Goal: Information Seeking & Learning: Learn about a topic

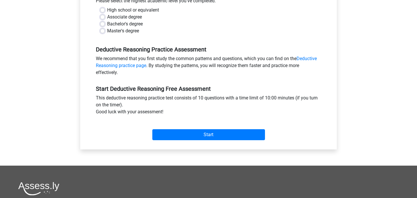
scroll to position [140, 0]
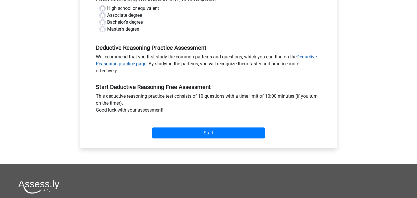
click at [142, 64] on link "Deductive Reasoning practice page" at bounding box center [206, 60] width 221 height 12
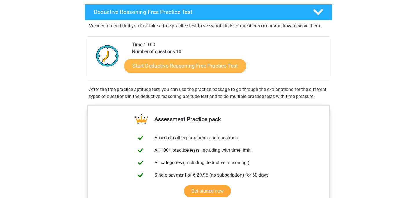
scroll to position [136, 0]
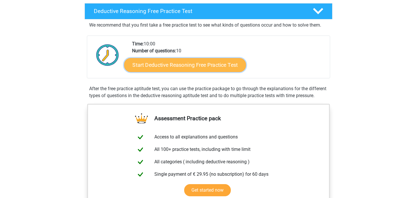
click at [145, 63] on link "Start Deductive Reasoning Free Practice Test" at bounding box center [185, 65] width 122 height 14
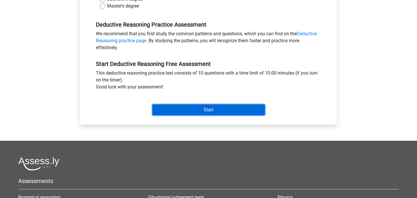
click at [158, 105] on input "Start" at bounding box center [208, 110] width 113 height 11
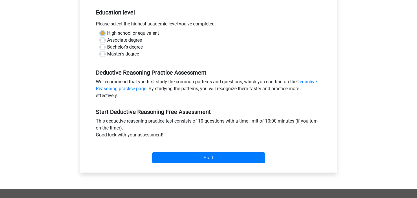
scroll to position [101, 0]
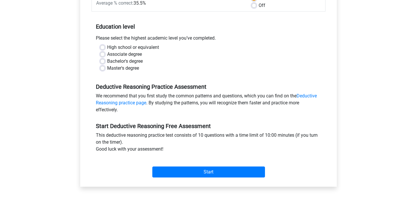
click at [107, 47] on label "High school or equivalent" at bounding box center [133, 47] width 52 height 7
click at [103, 47] on input "High school or equivalent" at bounding box center [102, 47] width 5 height 6
radio input "true"
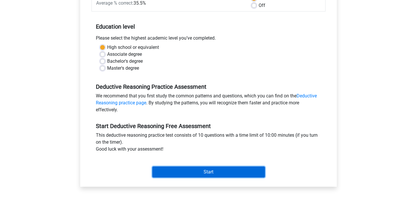
click at [174, 173] on input "Start" at bounding box center [208, 172] width 113 height 11
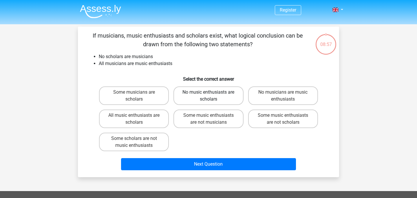
click at [207, 97] on label "No music enthusiasts are scholars" at bounding box center [208, 96] width 70 height 19
click at [209, 96] on input "No music enthusiasts are scholars" at bounding box center [211, 94] width 4 height 4
radio input "true"
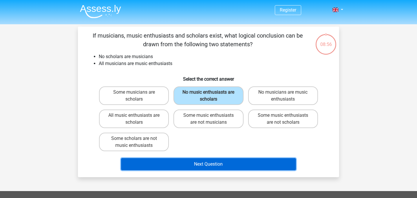
click at [196, 168] on button "Next Question" at bounding box center [208, 164] width 175 height 12
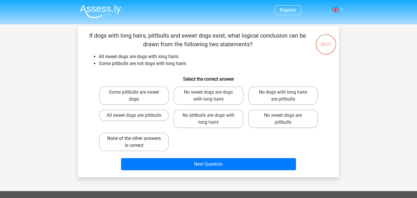
click at [152, 145] on label "None of the other answers is correct" at bounding box center [134, 142] width 70 height 19
click at [138, 142] on input "None of the other answers is correct" at bounding box center [136, 141] width 4 height 4
radio input "true"
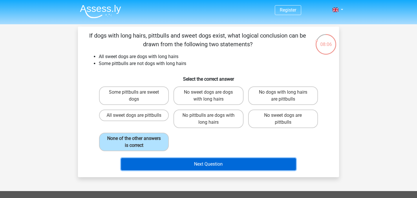
click at [188, 160] on button "Next Question" at bounding box center [208, 164] width 175 height 12
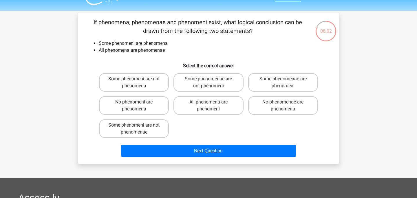
scroll to position [13, 0]
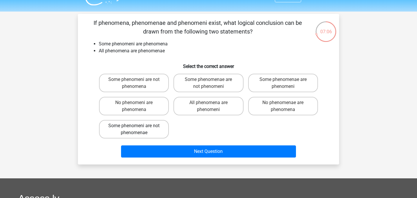
click at [165, 129] on label "Some phenomeni are not phenomenae" at bounding box center [134, 129] width 70 height 19
click at [138, 129] on input "Some phenomeni are not phenomenae" at bounding box center [136, 128] width 4 height 4
radio input "true"
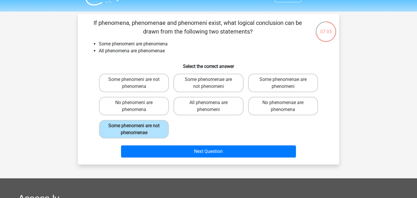
click at [183, 142] on div "Next Question" at bounding box center [208, 150] width 243 height 19
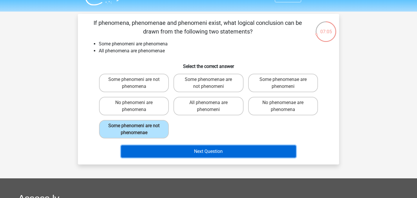
click at [186, 147] on button "Next Question" at bounding box center [208, 152] width 175 height 12
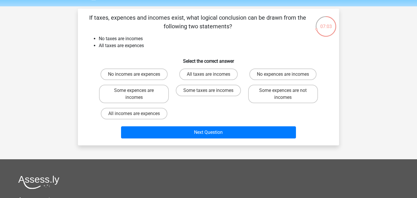
scroll to position [16, 0]
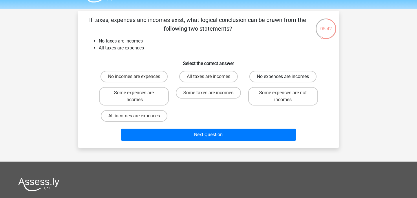
click at [276, 73] on label "No expences are incomes" at bounding box center [282, 77] width 67 height 12
click at [283, 77] on input "No expences are incomes" at bounding box center [285, 79] width 4 height 4
radio input "true"
click at [246, 129] on div "Next Question" at bounding box center [208, 133] width 243 height 19
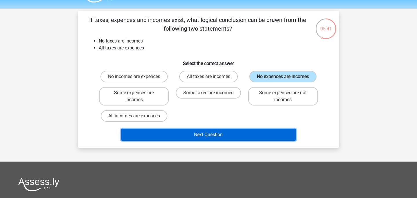
click at [246, 131] on button "Next Question" at bounding box center [208, 135] width 175 height 12
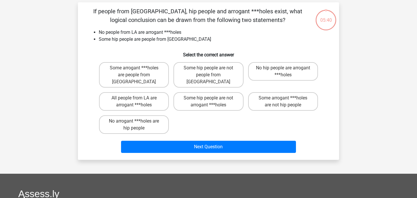
scroll to position [27, 0]
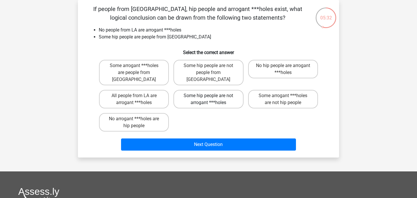
click at [203, 90] on label "Some hip people are not arrogant ***holes" at bounding box center [208, 99] width 70 height 19
click at [209, 96] on input "Some hip people are not arrogant ***holes" at bounding box center [211, 98] width 4 height 4
radio input "true"
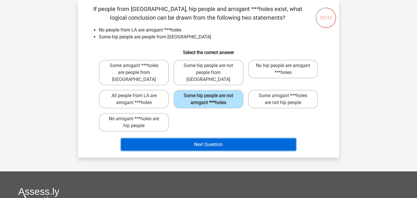
click at [216, 139] on button "Next Question" at bounding box center [208, 145] width 175 height 12
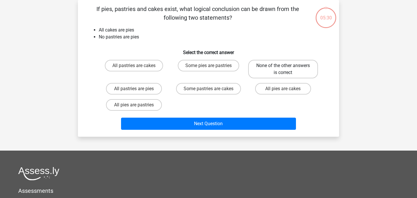
click at [264, 66] on label "None of the other answers is correct" at bounding box center [283, 69] width 70 height 19
click at [283, 66] on input "None of the other answers is correct" at bounding box center [285, 68] width 4 height 4
radio input "true"
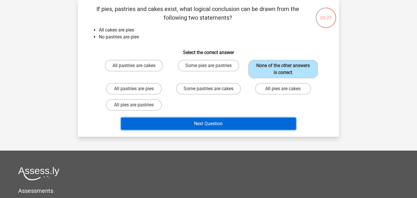
click at [218, 125] on button "Next Question" at bounding box center [208, 124] width 175 height 12
